Goal: Transaction & Acquisition: Download file/media

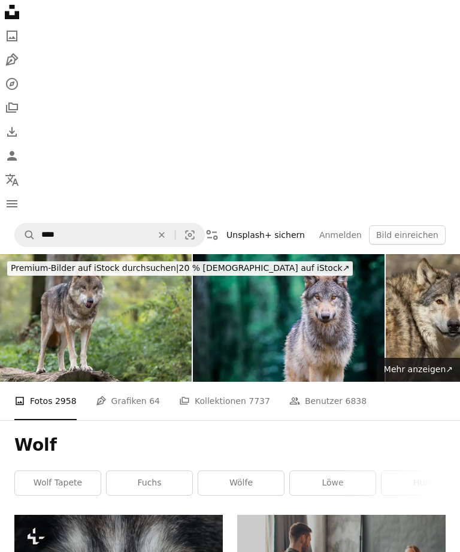
scroll to position [1228, 0]
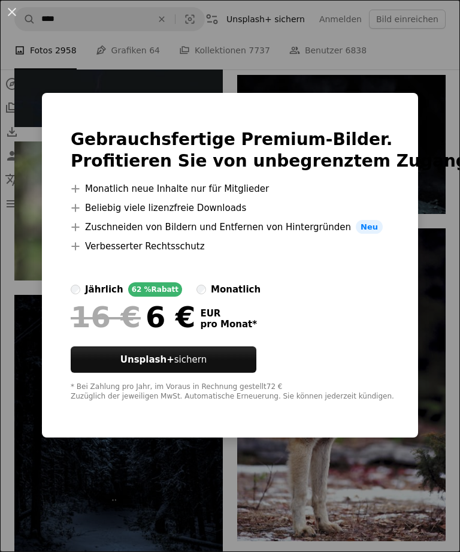
click at [417, 89] on div "An X shape Gebrauchsfertige Premium-Bilder. Profitieren Sie von unbegrenztem Zu…" at bounding box center [230, 276] width 460 height 552
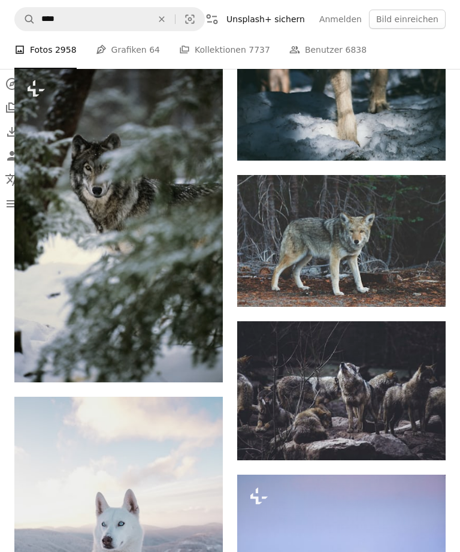
scroll to position [1937, 0]
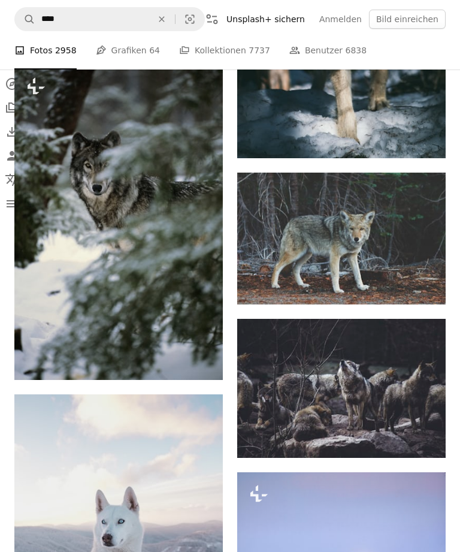
click at [426, 435] on icon "Arrow pointing down" at bounding box center [422, 435] width 10 height 14
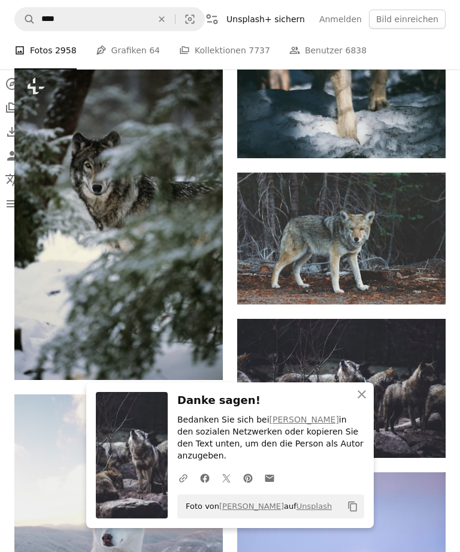
scroll to position [1976, 0]
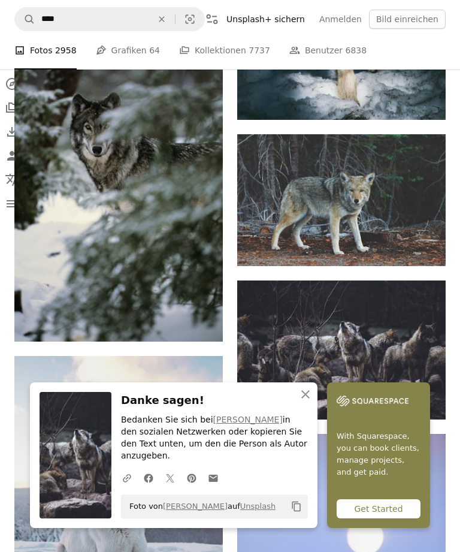
click at [308, 398] on icon "button" at bounding box center [305, 394] width 8 height 8
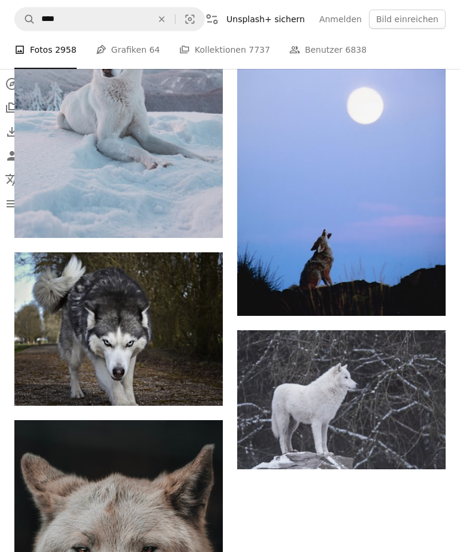
scroll to position [2395, 0]
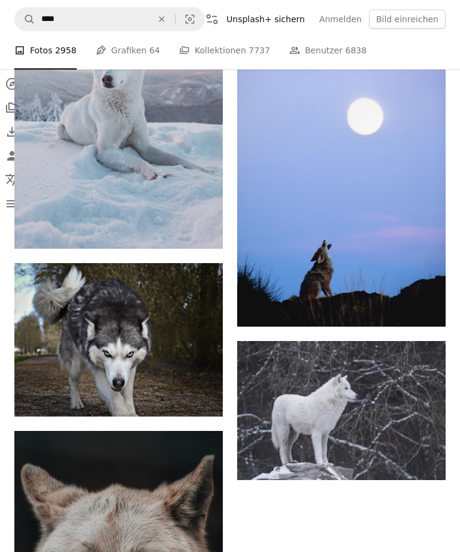
click at [427, 455] on link "Arrow pointing down" at bounding box center [422, 458] width 24 height 19
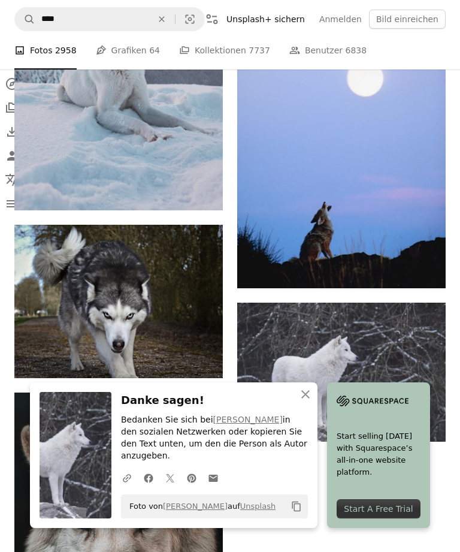
click at [306, 401] on icon "An X shape" at bounding box center [305, 394] width 14 height 14
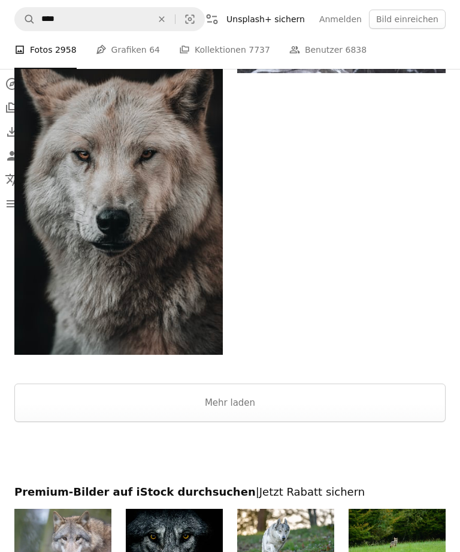
scroll to position [2802, 0]
click at [408, 403] on button "Mehr laden" at bounding box center [229, 402] width 431 height 38
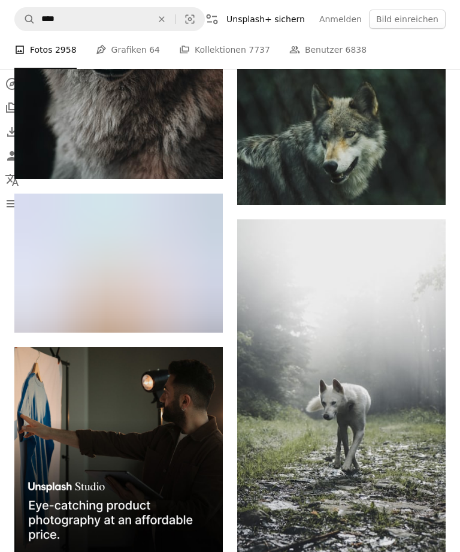
scroll to position [2977, 0]
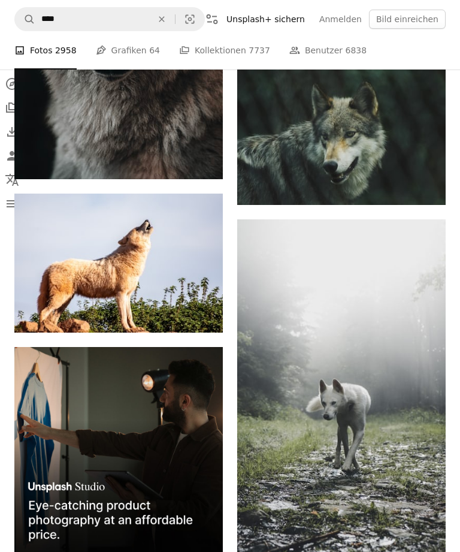
click at [429, 536] on link "Arrow pointing down" at bounding box center [422, 545] width 24 height 19
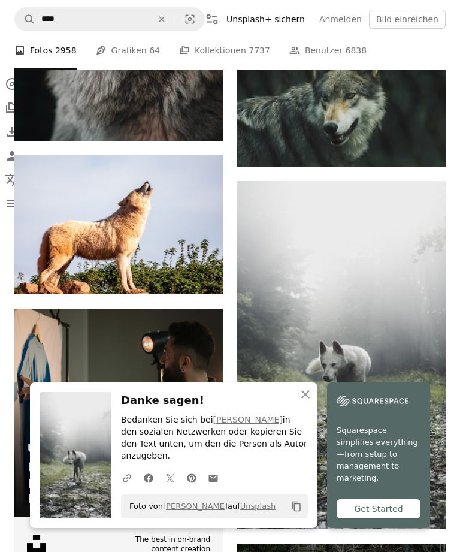
click at [309, 398] on icon "button" at bounding box center [305, 394] width 8 height 8
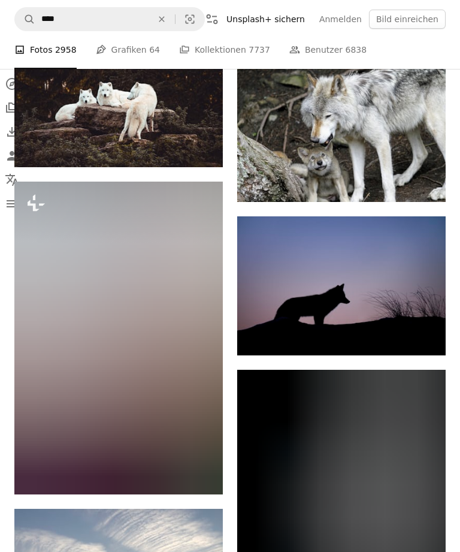
scroll to position [4229, 0]
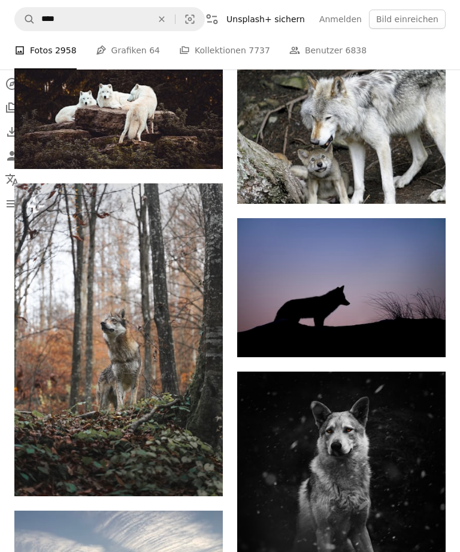
click at [423, 334] on icon "Herunterladen" at bounding box center [422, 335] width 8 height 8
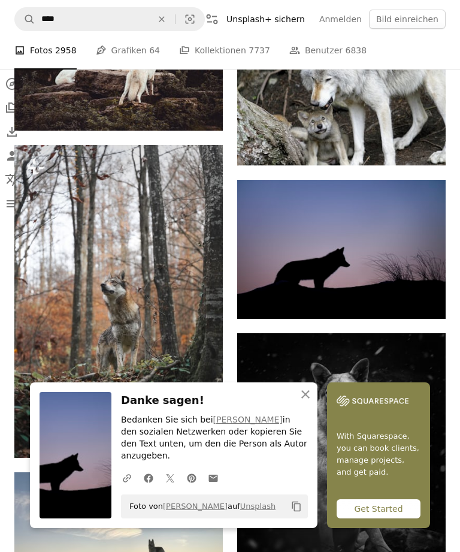
click at [304, 401] on icon "An X shape" at bounding box center [305, 394] width 14 height 14
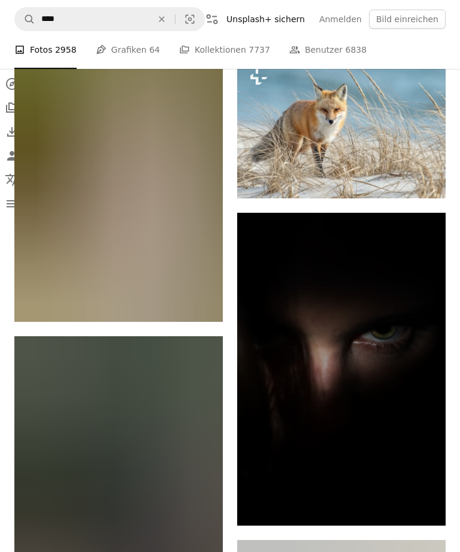
scroll to position [16825, 0]
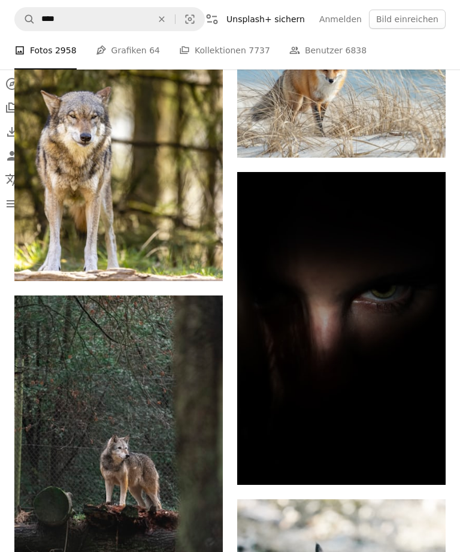
click at [426, 458] on icon "Arrow pointing down" at bounding box center [422, 462] width 10 height 14
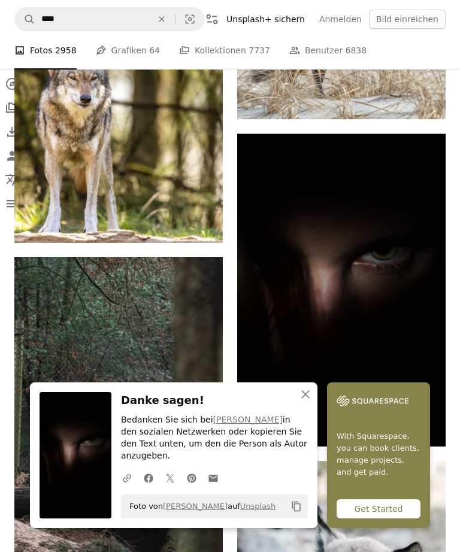
click at [309, 401] on icon "An X shape" at bounding box center [305, 394] width 14 height 14
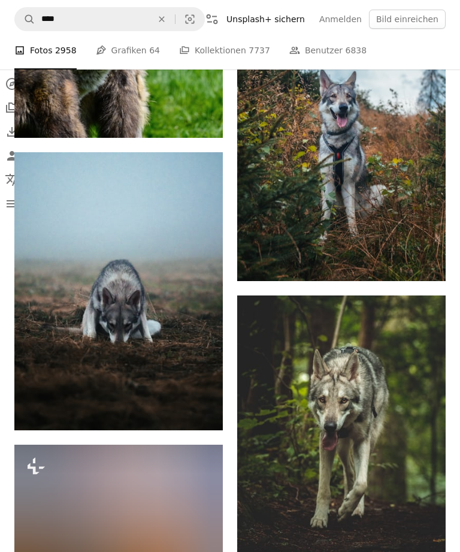
scroll to position [28464, 0]
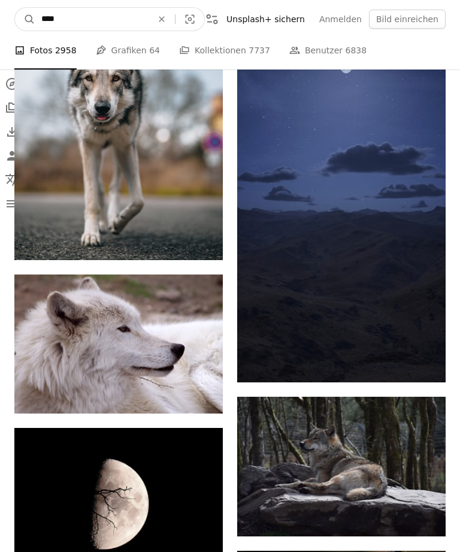
click at [68, 13] on input "****" at bounding box center [91, 19] width 113 height 23
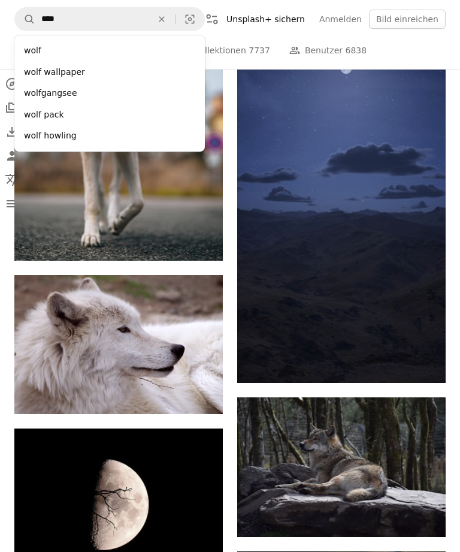
click at [149, 10] on button "An X shape" at bounding box center [162, 19] width 26 height 23
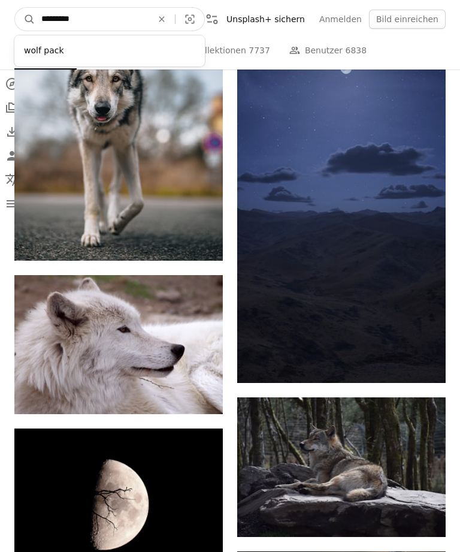
type input "*********"
click at [25, 19] on button "A magnifying glass" at bounding box center [25, 19] width 20 height 23
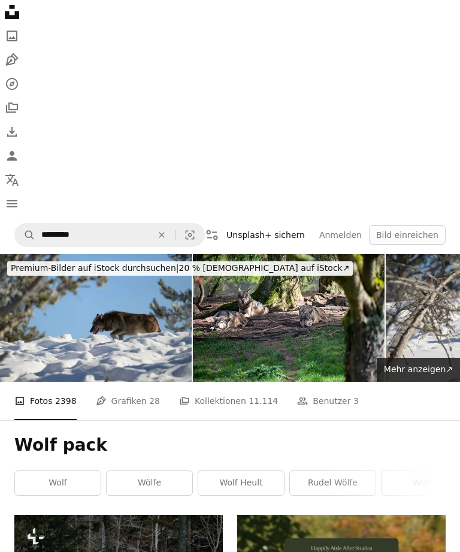
click at [149, 234] on icon "An X shape" at bounding box center [162, 235] width 26 height 10
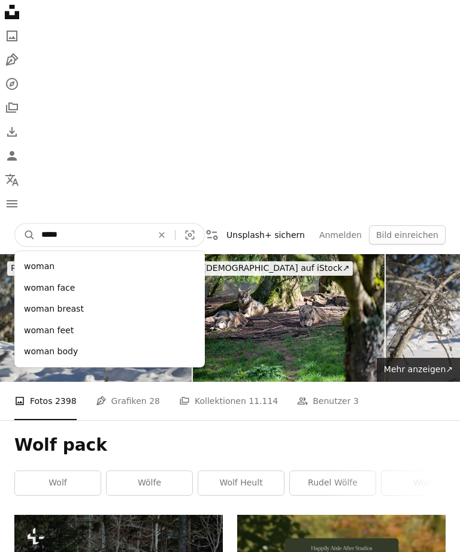
type input "*****"
click at [25, 235] on button "A magnifying glass" at bounding box center [25, 234] width 20 height 23
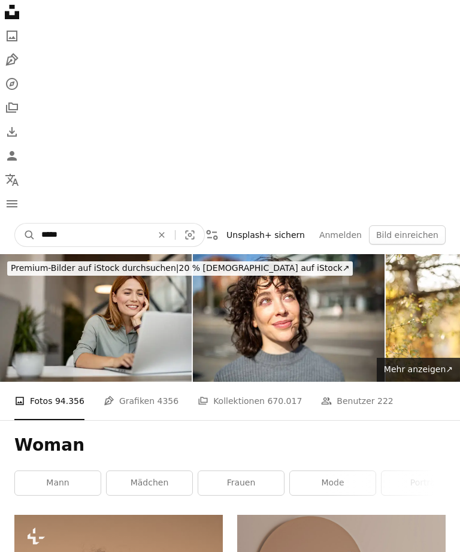
click at [62, 240] on input "*****" at bounding box center [91, 234] width 113 height 23
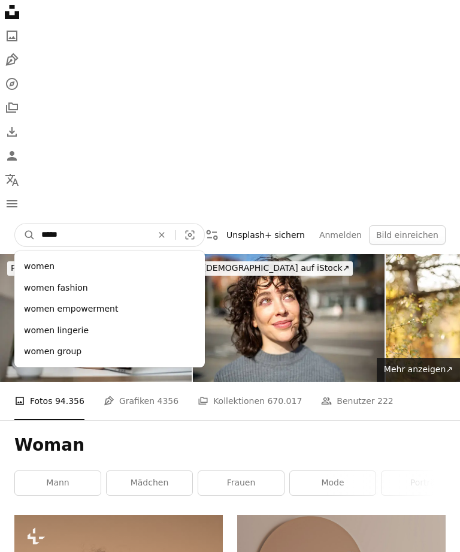
type input "*****"
click at [25, 235] on button "A magnifying glass" at bounding box center [25, 234] width 20 height 23
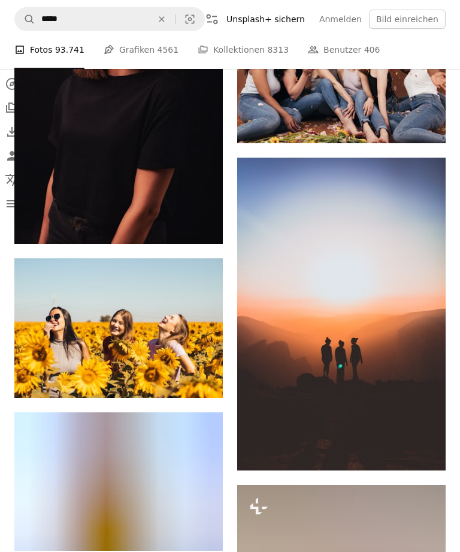
scroll to position [2107, 0]
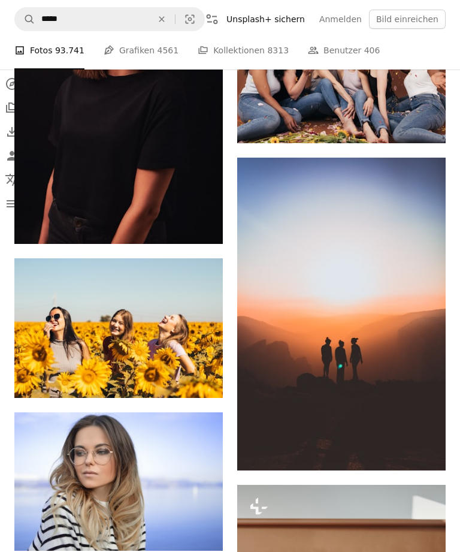
click at [426, 445] on icon "Arrow pointing down" at bounding box center [422, 448] width 10 height 14
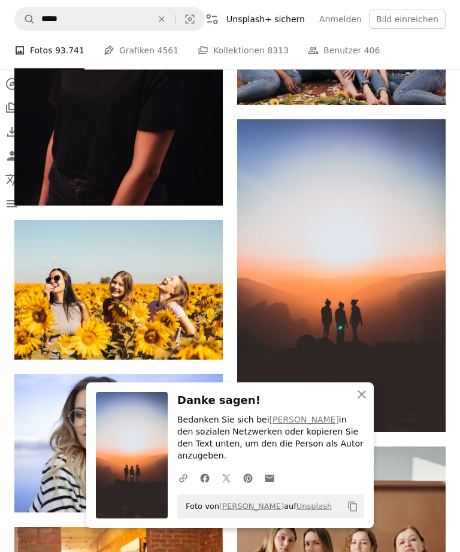
click at [360, 398] on icon "button" at bounding box center [362, 394] width 8 height 8
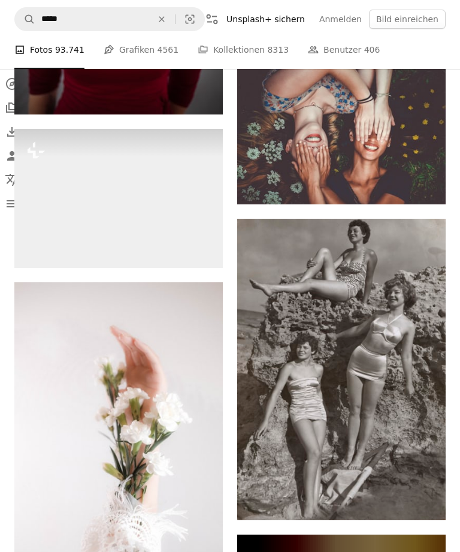
scroll to position [10329, 0]
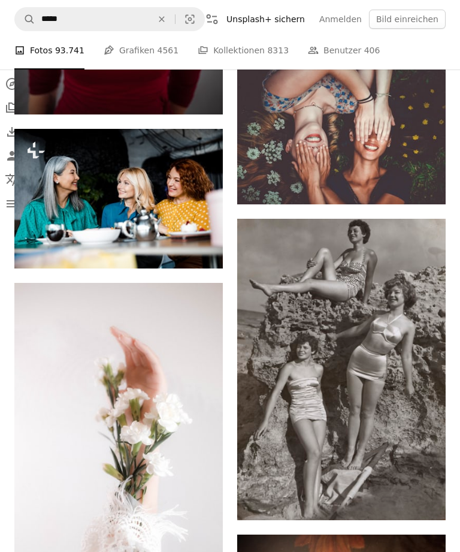
click at [422, 495] on icon "Herunterladen" at bounding box center [422, 497] width 8 height 8
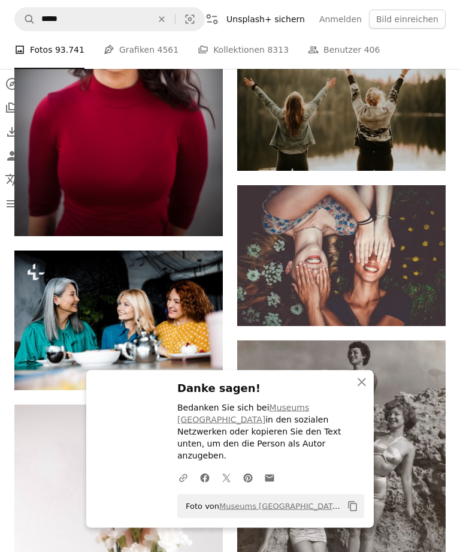
scroll to position [10200, 0]
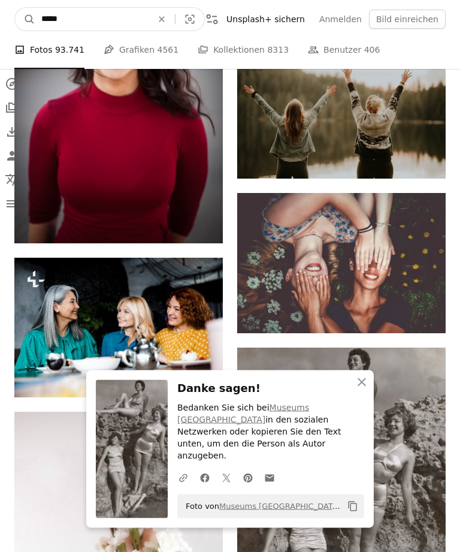
click at [68, 23] on input "*****" at bounding box center [91, 19] width 113 height 23
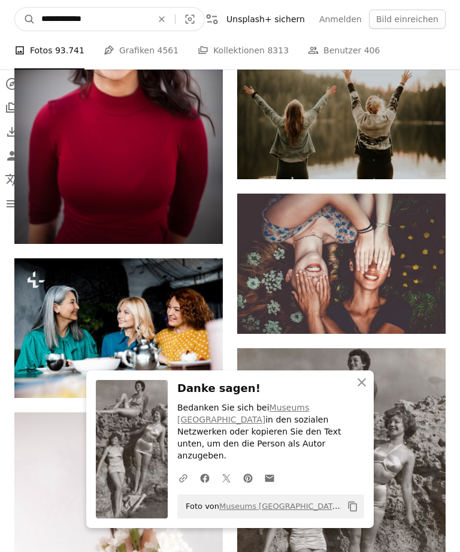
type input "**********"
click at [25, 19] on button "A magnifying glass" at bounding box center [25, 19] width 20 height 23
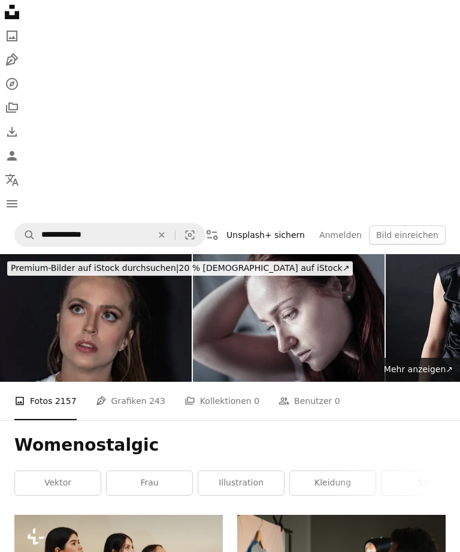
click at [363, 406] on button "An X shape Schließen" at bounding box center [362, 394] width 24 height 24
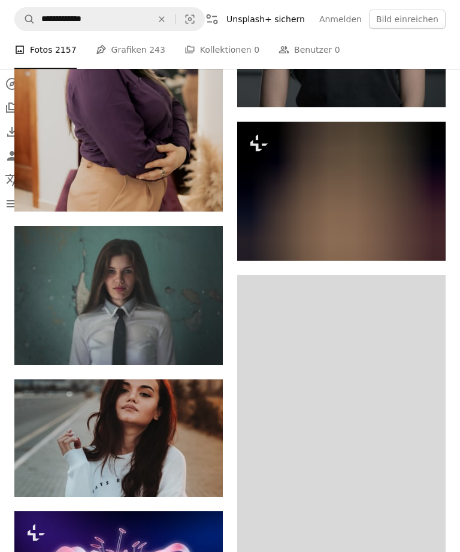
scroll to position [9125, 0]
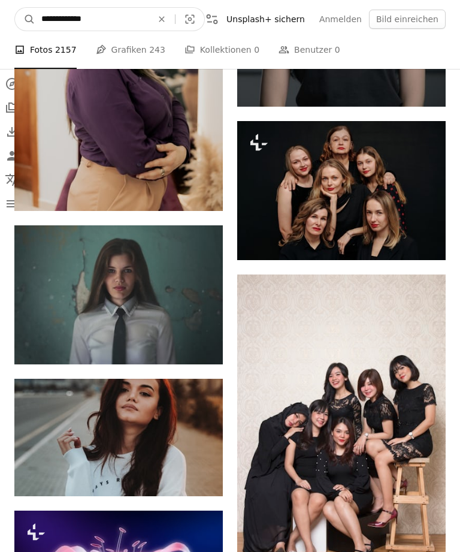
click at [58, 23] on input "**********" at bounding box center [91, 19] width 113 height 23
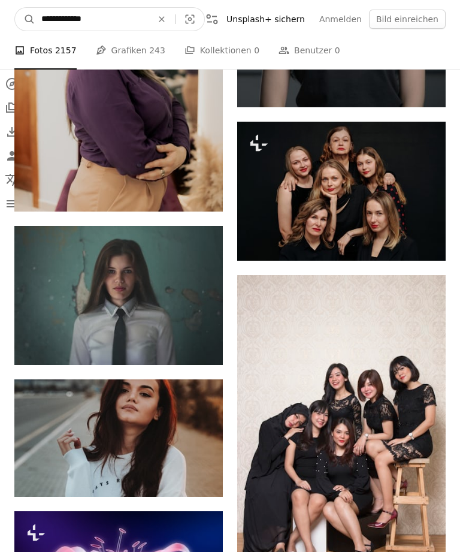
click at [64, 19] on input "**********" at bounding box center [91, 19] width 113 height 23
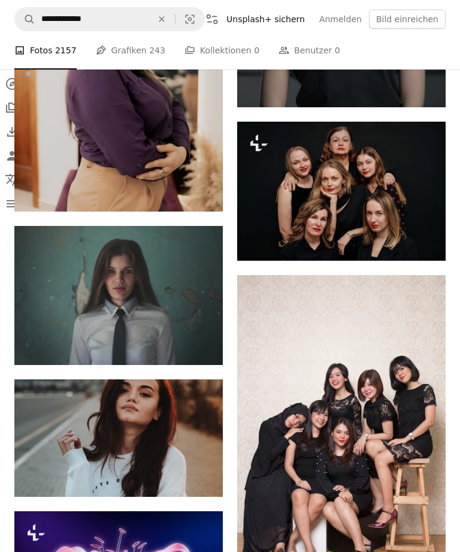
click at [149, 21] on icon "An X shape" at bounding box center [162, 19] width 26 height 10
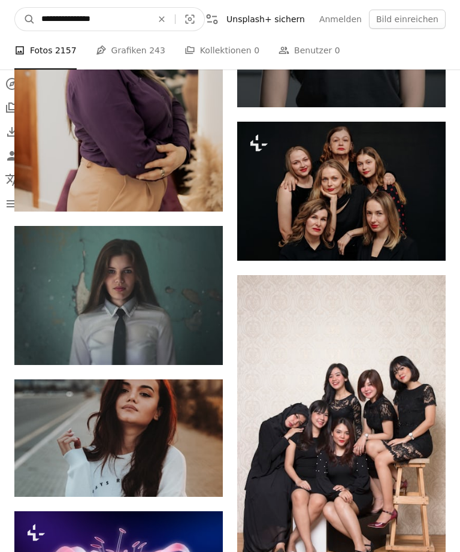
type input "**********"
click at [25, 19] on button "A magnifying glass" at bounding box center [25, 19] width 20 height 23
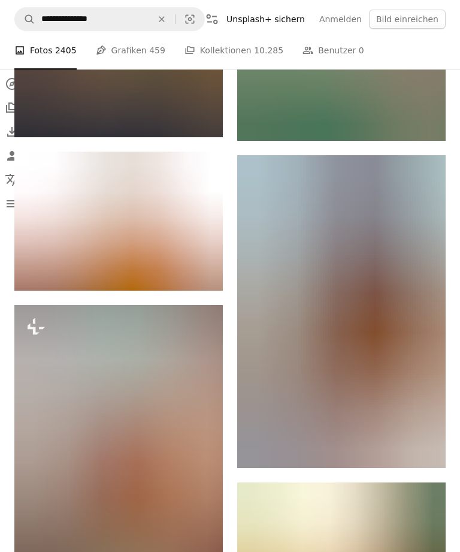
scroll to position [4492, 0]
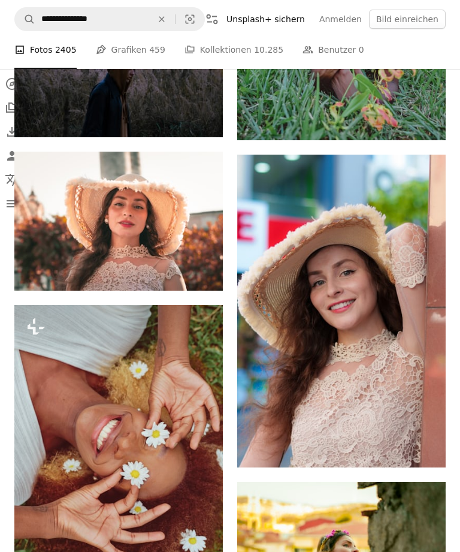
click at [387, 398] on img at bounding box center [341, 311] width 208 height 313
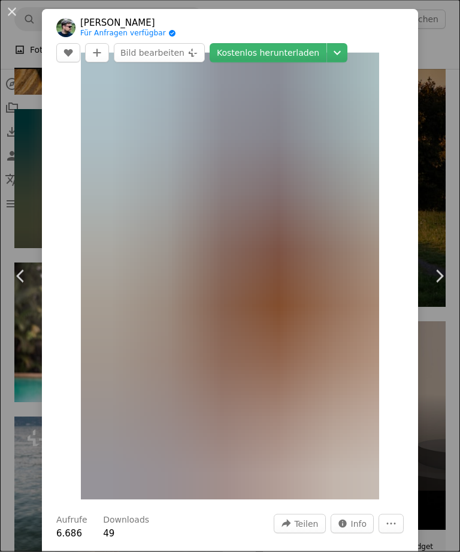
scroll to position [5287, 0]
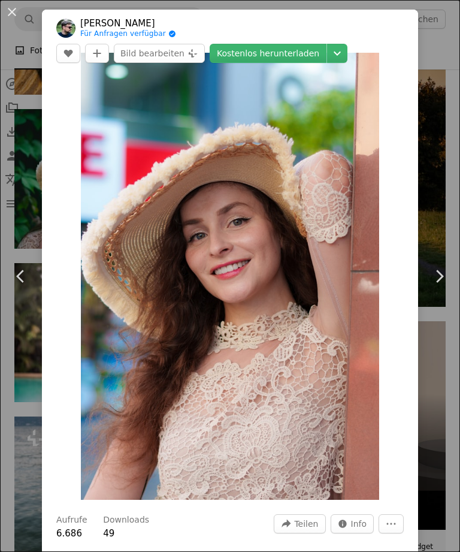
click at [450, 368] on div "An X shape Chevron left Chevron right [PERSON_NAME] Für Anfragen verfügbar A ch…" at bounding box center [230, 276] width 460 height 552
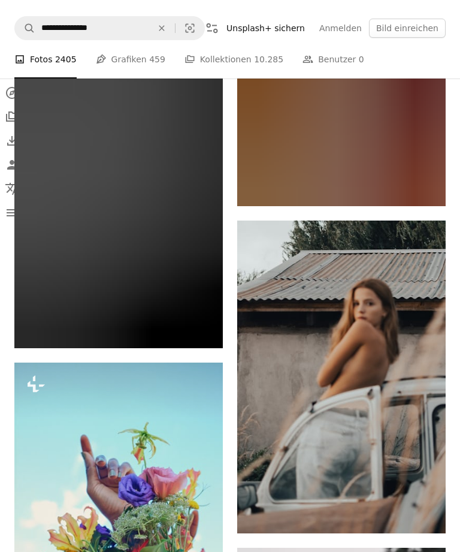
scroll to position [19774, 0]
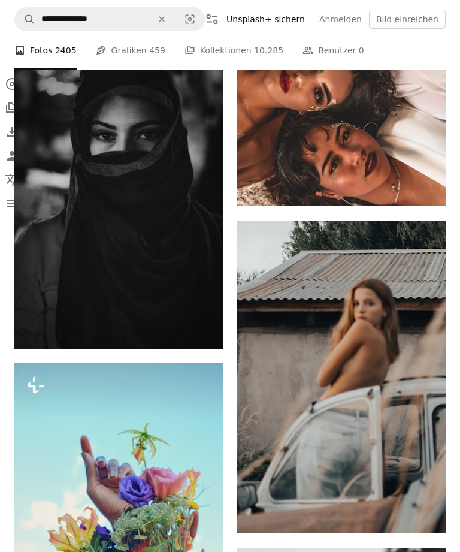
click at [426, 505] on icon "Arrow pointing down" at bounding box center [422, 511] width 10 height 14
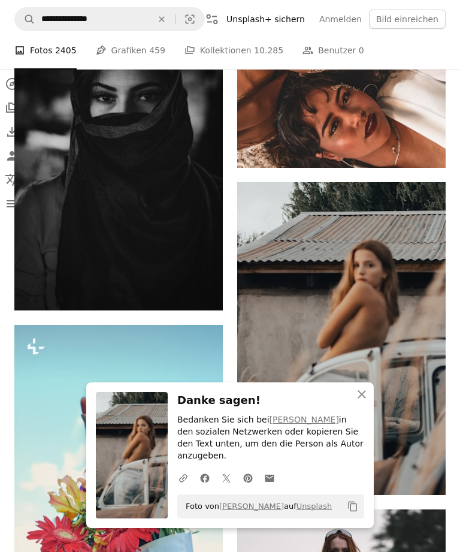
click at [362, 398] on icon "button" at bounding box center [362, 394] width 8 height 8
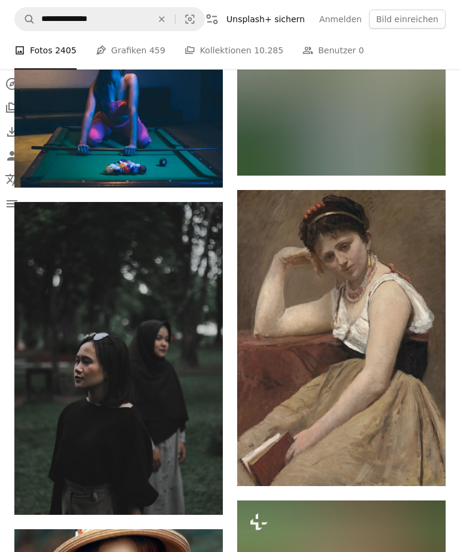
scroll to position [23202, 0]
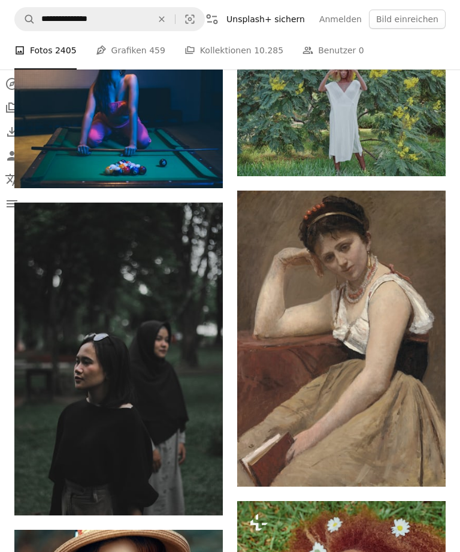
click at [429, 462] on link "Arrow pointing down" at bounding box center [422, 464] width 24 height 19
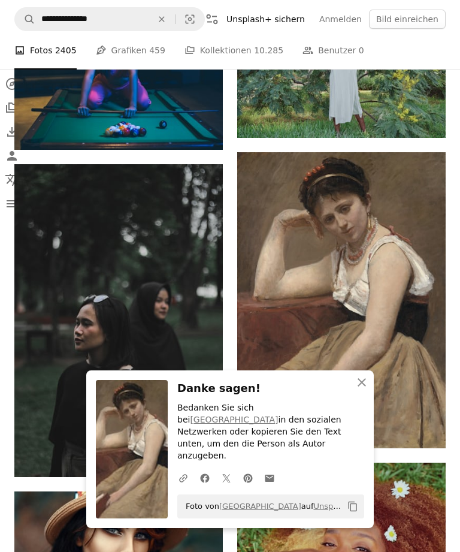
click at [363, 389] on icon "An X shape" at bounding box center [362, 382] width 14 height 14
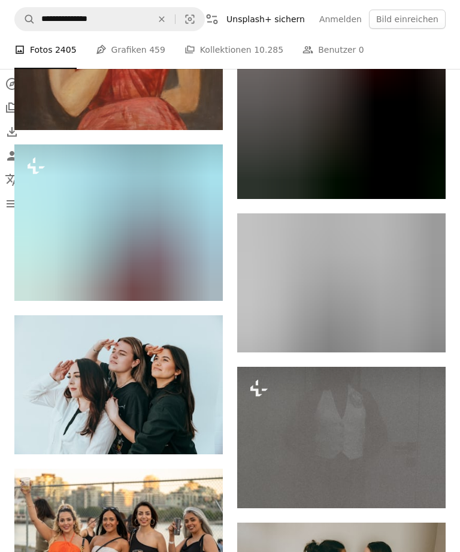
scroll to position [28452, 0]
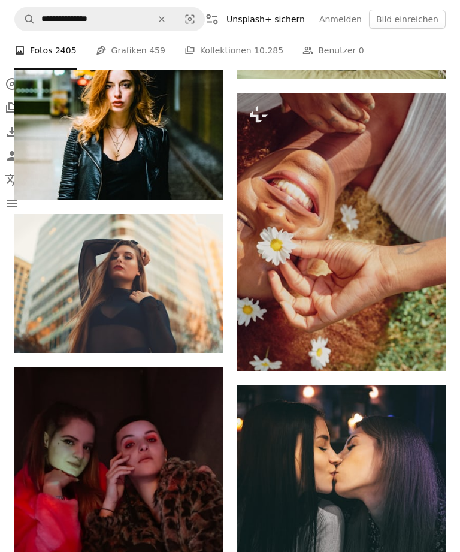
click at [149, 18] on icon "An X shape" at bounding box center [162, 19] width 26 height 10
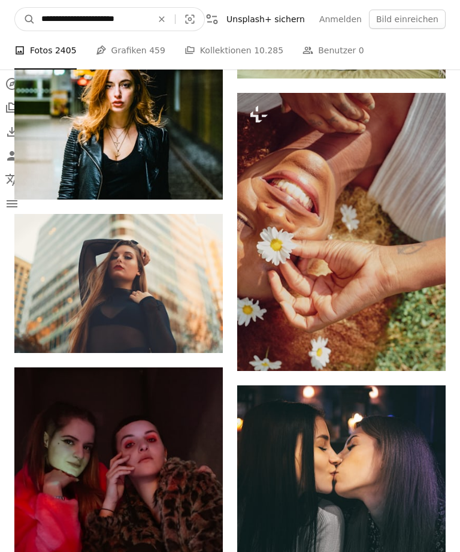
type input "**********"
click at [25, 19] on button "A magnifying glass" at bounding box center [25, 19] width 20 height 23
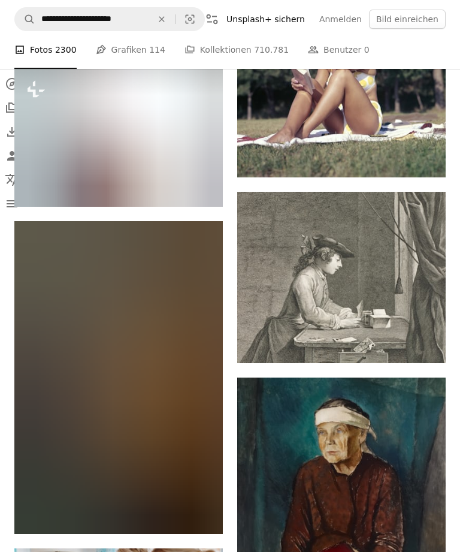
scroll to position [5351, 0]
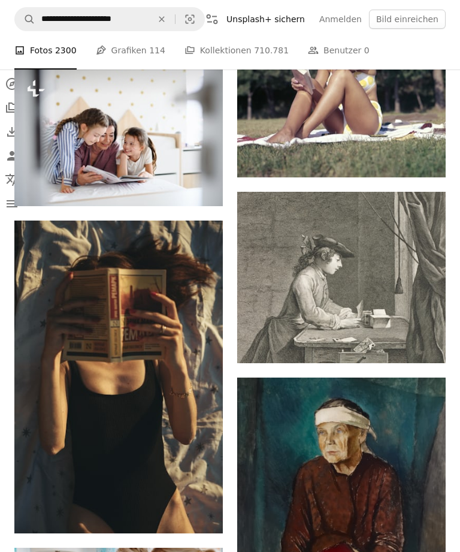
click at [198, 513] on icon "Arrow pointing down" at bounding box center [199, 511] width 10 height 14
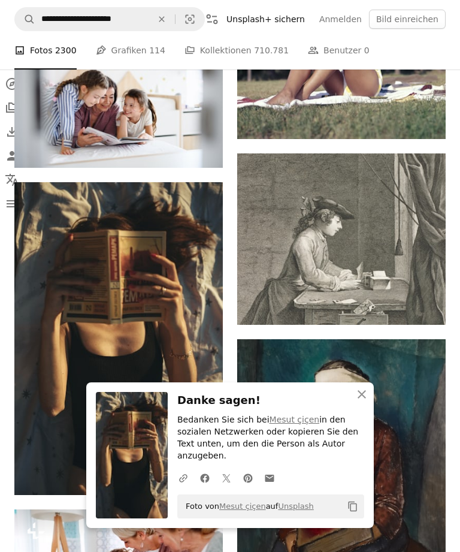
click at [363, 401] on icon "An X shape" at bounding box center [362, 394] width 14 height 14
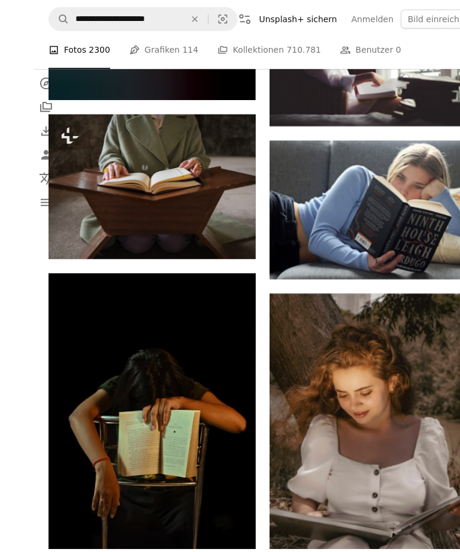
scroll to position [10184, 0]
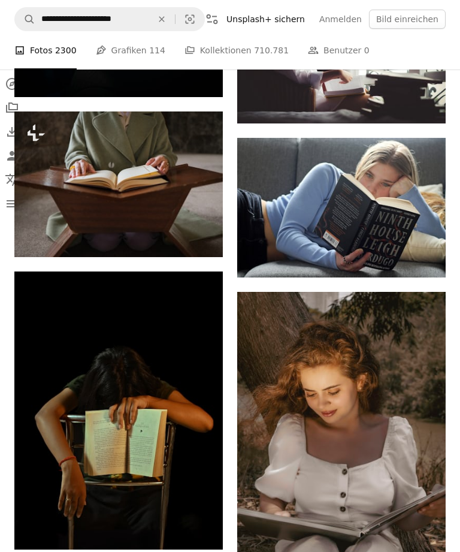
click at [202, 528] on icon "Arrow pointing down" at bounding box center [199, 527] width 10 height 14
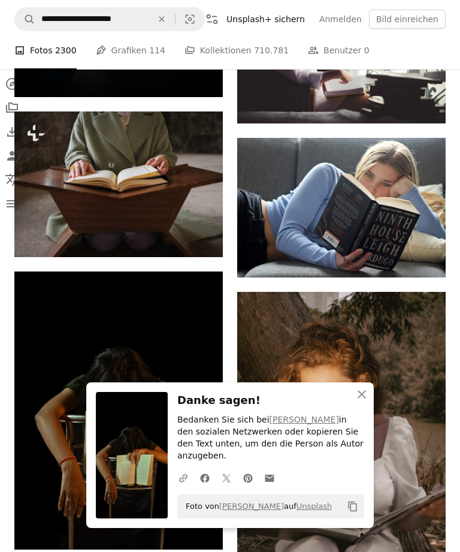
scroll to position [10223, 0]
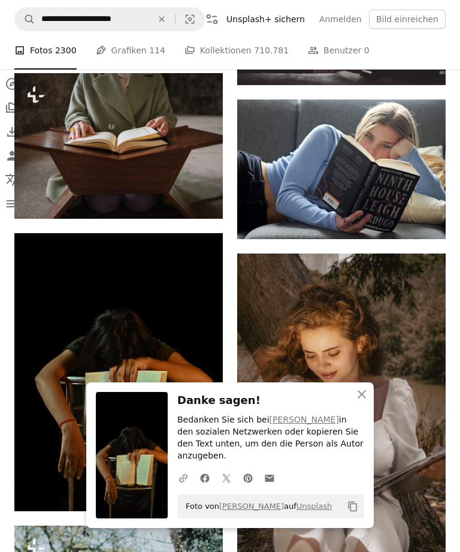
click at [359, 396] on icon "An X shape" at bounding box center [362, 394] width 14 height 14
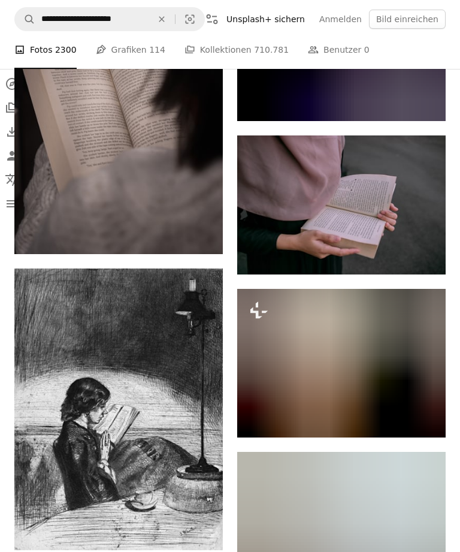
scroll to position [22633, 0]
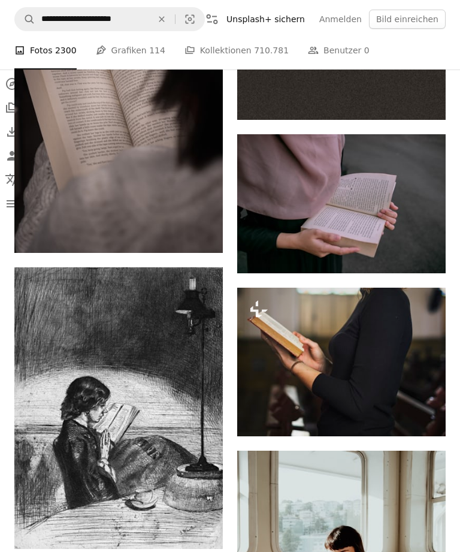
click at [204, 517] on link "Arrow pointing down" at bounding box center [199, 526] width 24 height 19
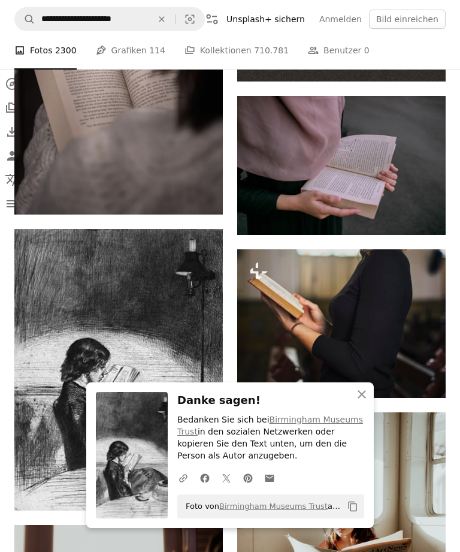
click at [364, 398] on icon "button" at bounding box center [362, 394] width 8 height 8
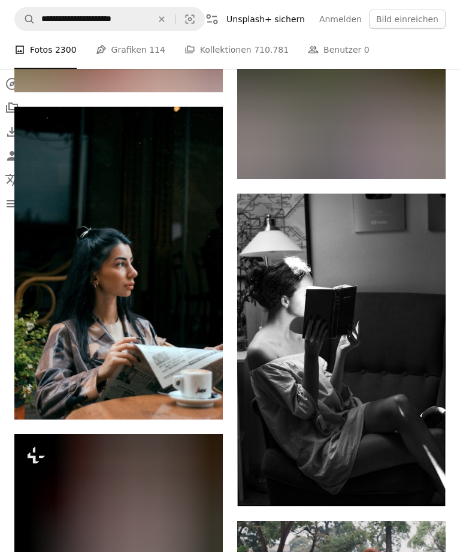
scroll to position [24240, 0]
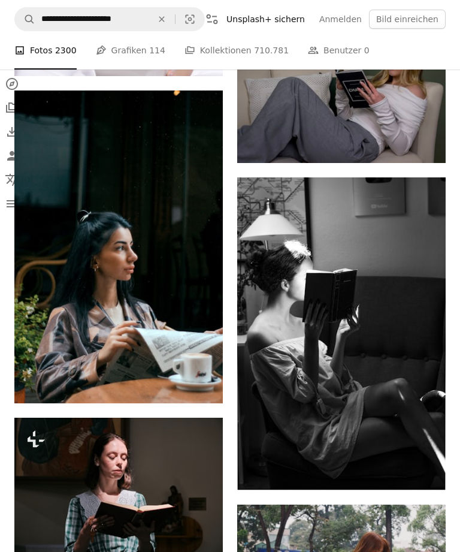
click at [430, 460] on link "Arrow pointing down" at bounding box center [422, 468] width 24 height 19
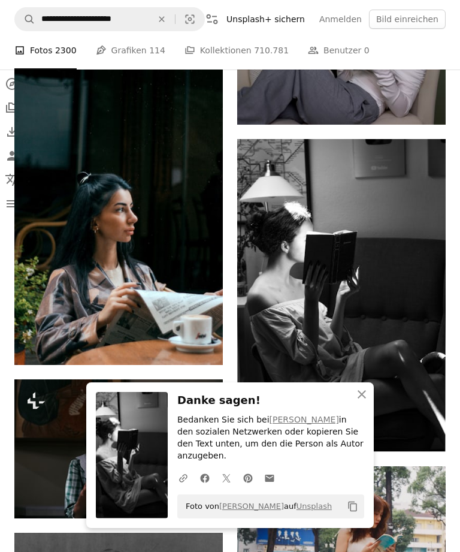
click at [362, 401] on icon "An X shape" at bounding box center [362, 394] width 14 height 14
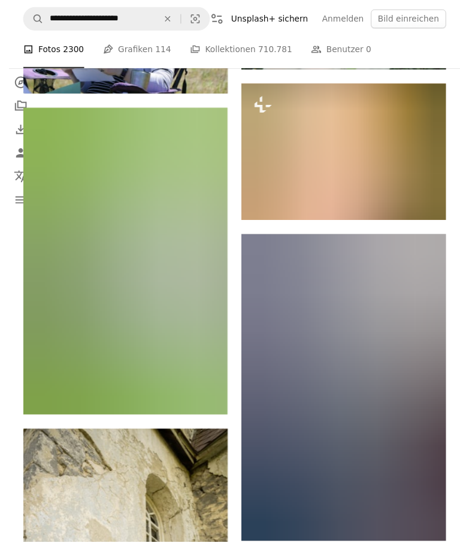
scroll to position [31351, 0]
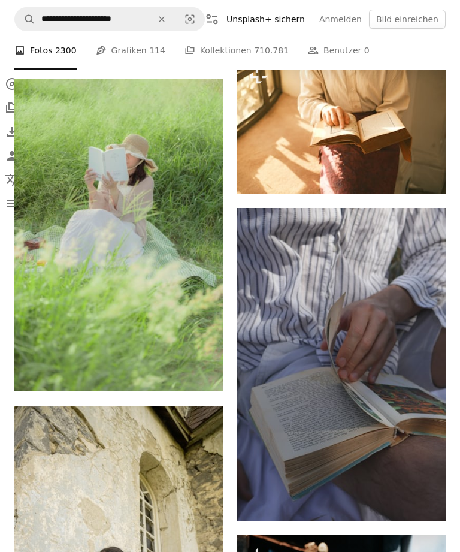
click at [424, 496] on icon "Arrow pointing down" at bounding box center [422, 498] width 10 height 14
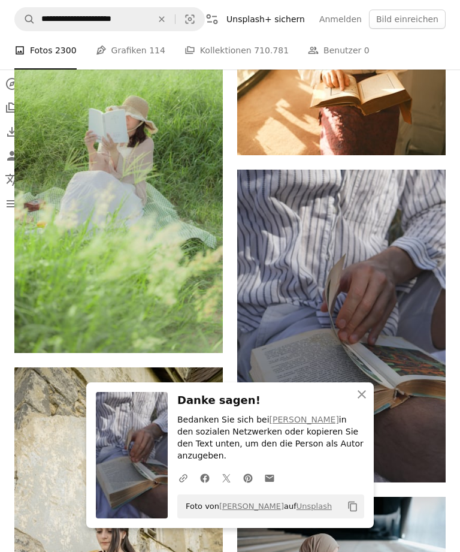
click at [365, 401] on icon "An X shape" at bounding box center [362, 394] width 14 height 14
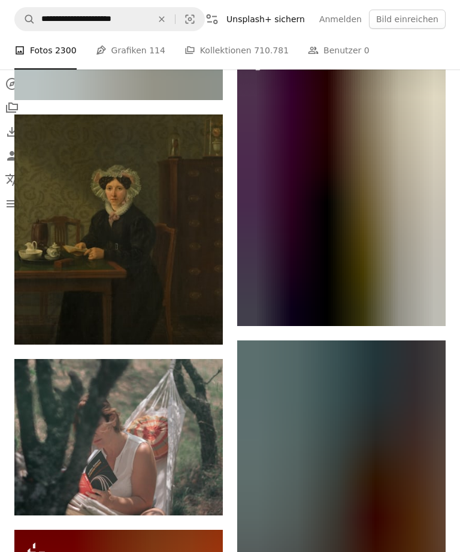
scroll to position [34380, 0]
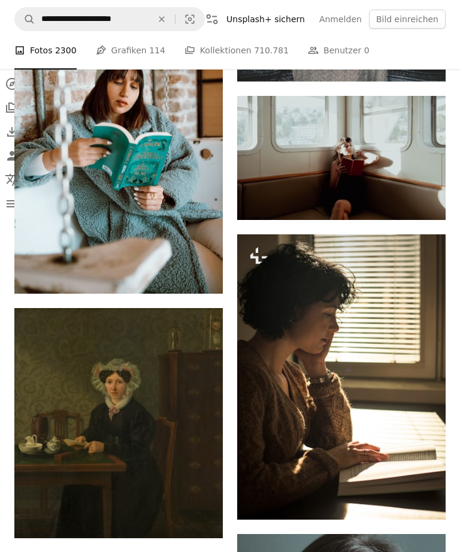
click at [203, 515] on icon "Arrow pointing down" at bounding box center [199, 515] width 10 height 14
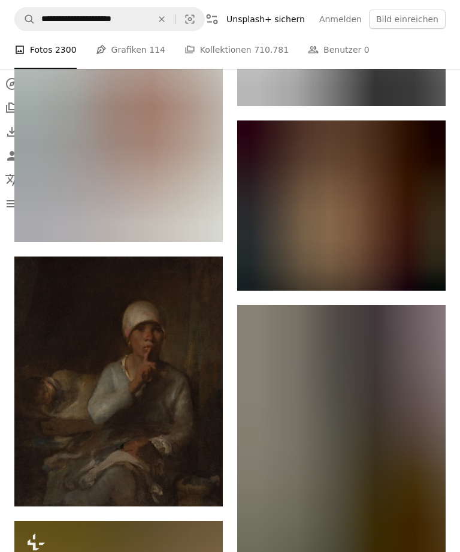
scroll to position [44818, 0]
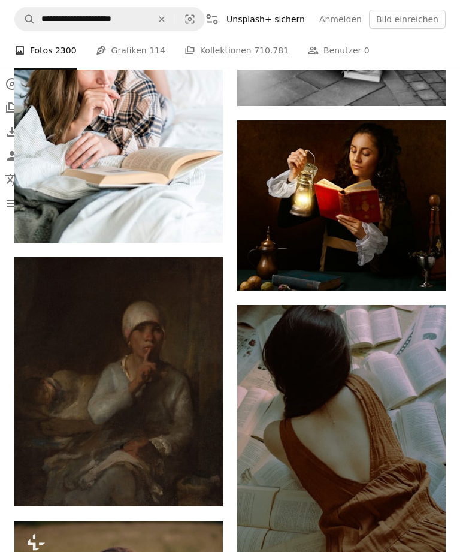
click at [200, 477] on icon "Arrow pointing down" at bounding box center [199, 484] width 10 height 14
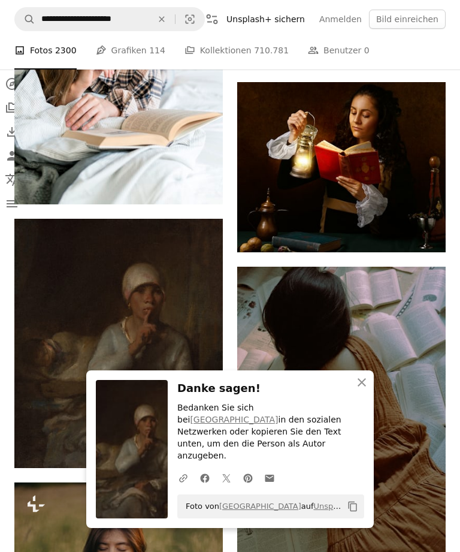
click at [362, 389] on icon "An X shape" at bounding box center [362, 382] width 14 height 14
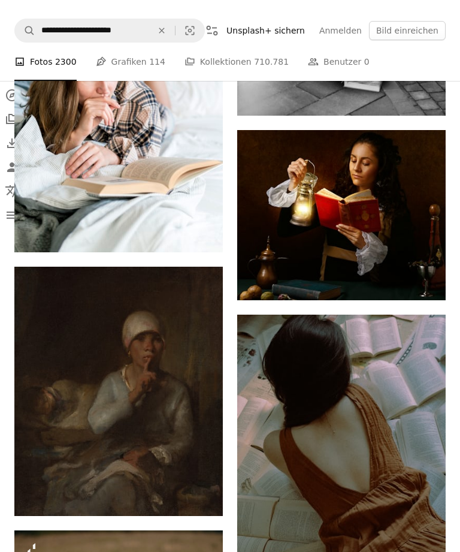
scroll to position [44809, 0]
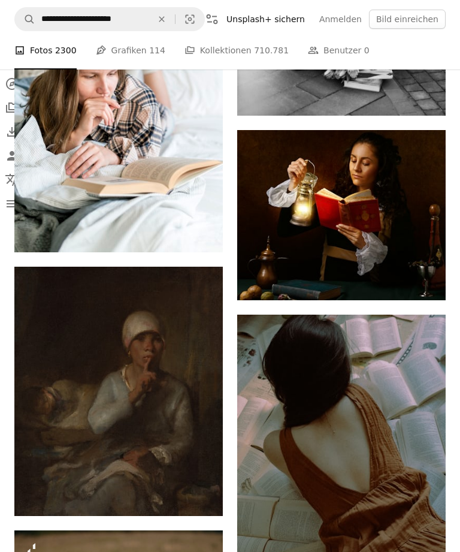
click at [116, 488] on link "[GEOGRAPHIC_DATA]" at bounding box center [97, 494] width 95 height 12
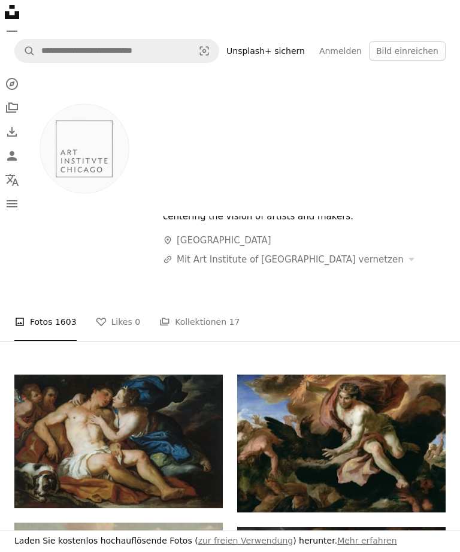
scroll to position [185, 0]
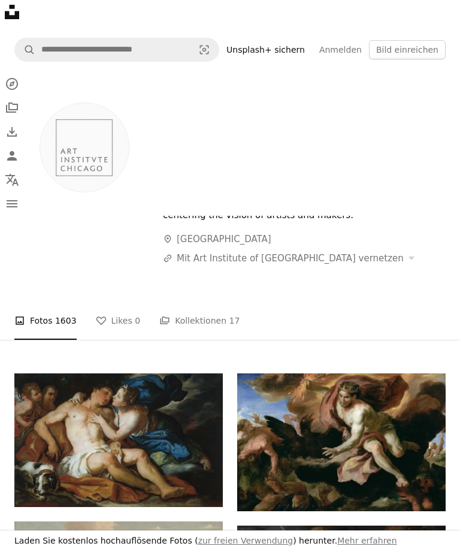
click at [203, 331] on link "A stack of folders Kollektionen 17" at bounding box center [199, 320] width 80 height 38
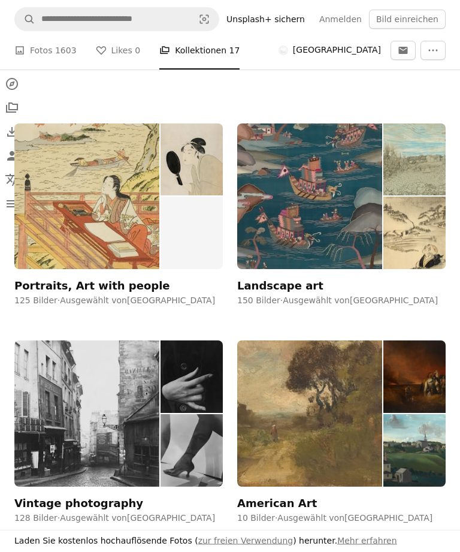
scroll to position [652, 0]
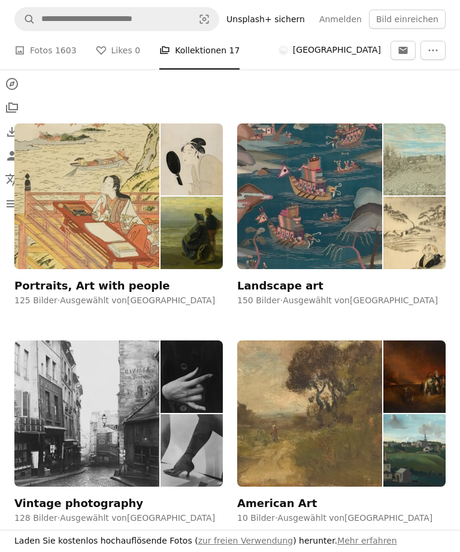
click at [101, 435] on img at bounding box center [86, 413] width 145 height 146
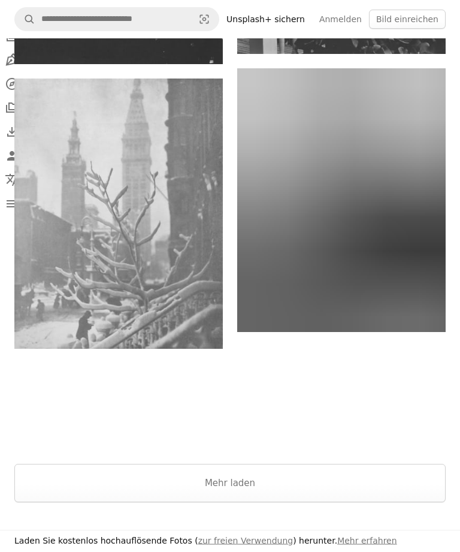
scroll to position [2612, 0]
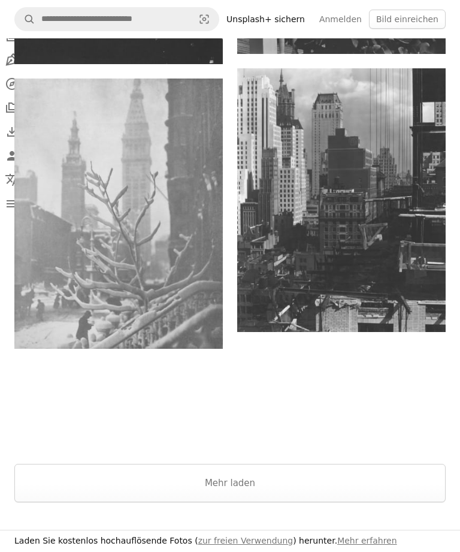
click at [405, 480] on button "Mehr laden" at bounding box center [229, 482] width 431 height 38
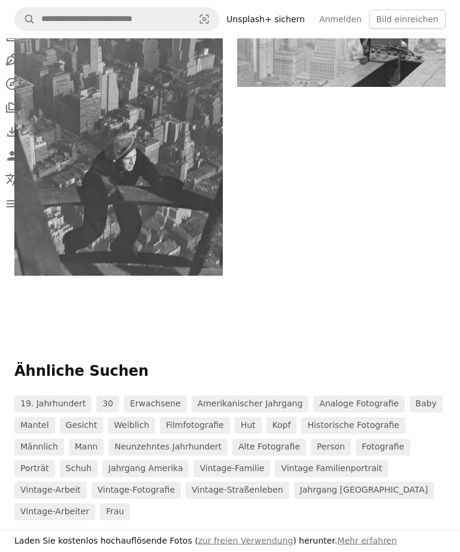
scroll to position [15644, 0]
click at [134, 422] on link "Weiblich" at bounding box center [131, 425] width 47 height 17
click at [52, 408] on link "19. Jahrhundert" at bounding box center [52, 403] width 77 height 17
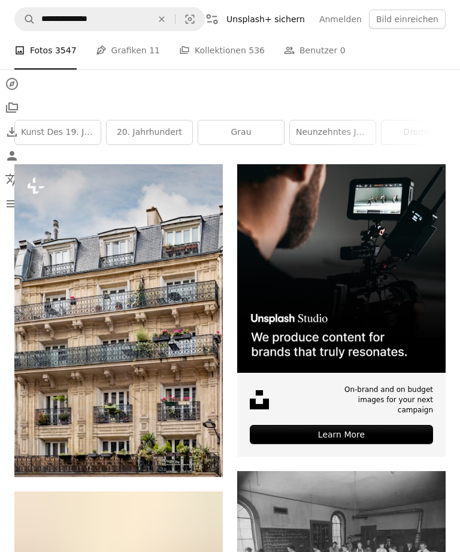
scroll to position [329, 0]
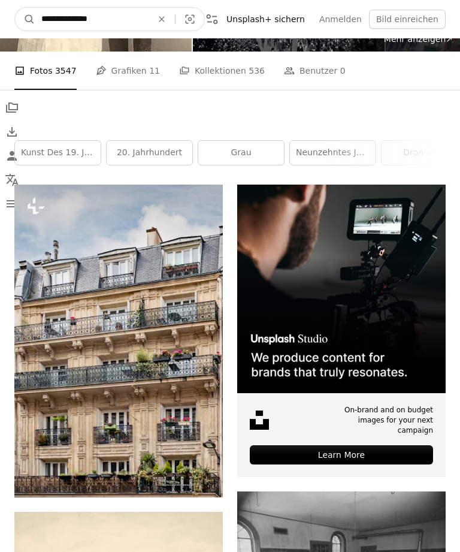
click at [60, 14] on input "**********" at bounding box center [91, 19] width 113 height 23
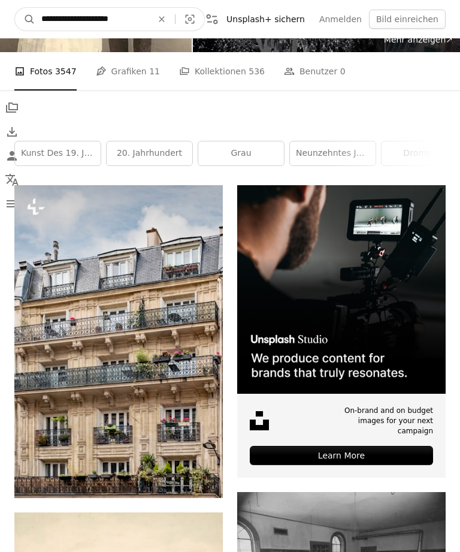
type input "**********"
click at [25, 19] on button "A magnifying glass" at bounding box center [25, 19] width 20 height 23
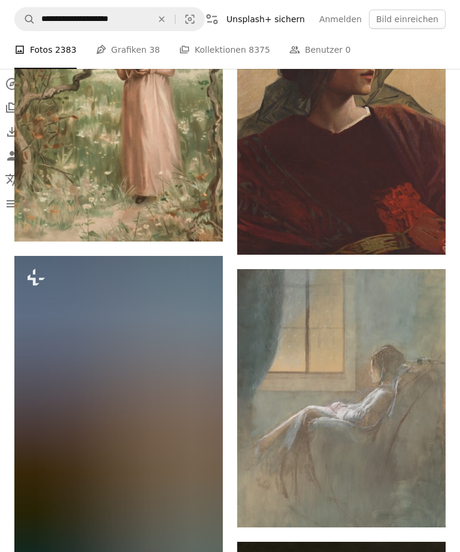
scroll to position [2555, 0]
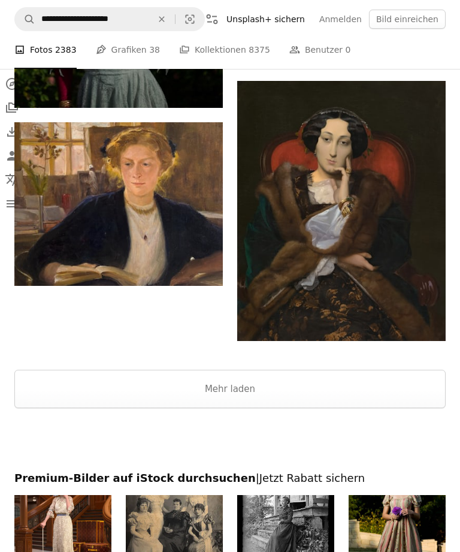
click at [405, 391] on button "Mehr laden" at bounding box center [229, 389] width 431 height 38
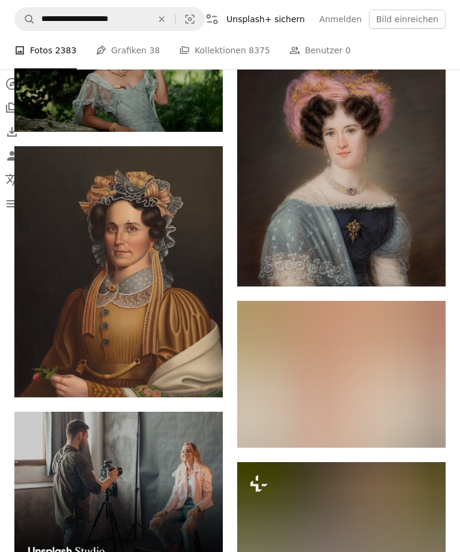
scroll to position [3320, 0]
